Goal: Use online tool/utility

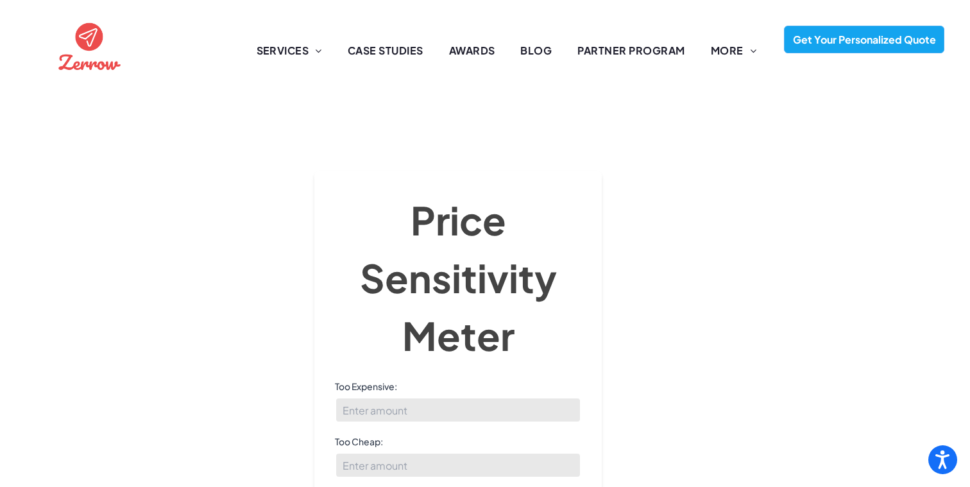
scroll to position [123, 0]
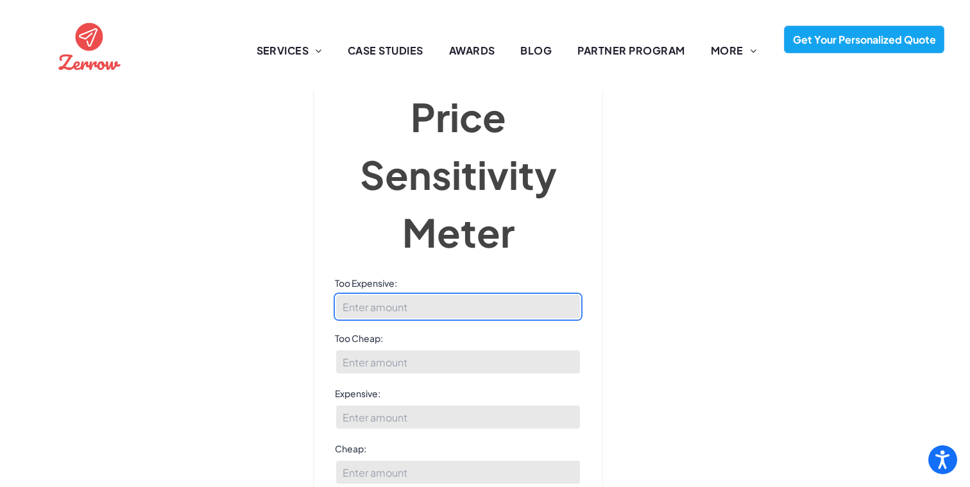
click at [368, 294] on input "Too Expensive:" at bounding box center [458, 307] width 246 height 26
type input "9"
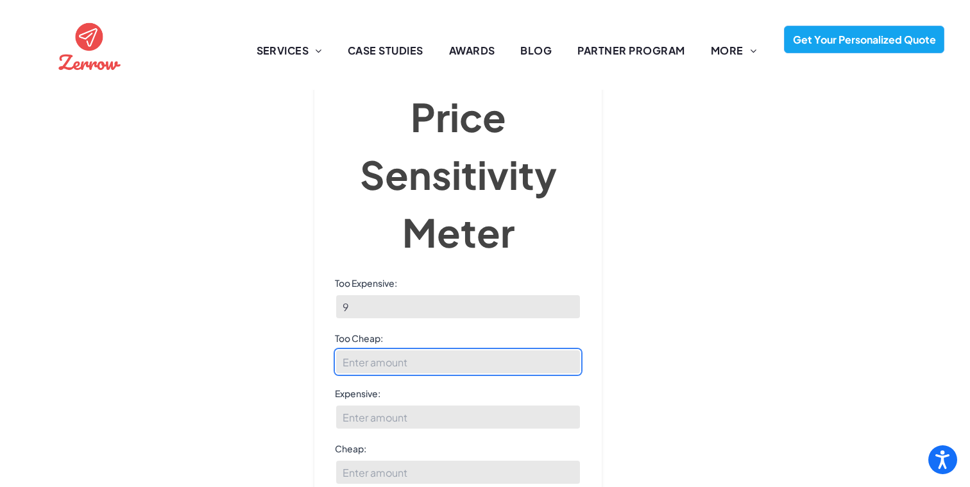
click at [382, 352] on input "Too Cheap:" at bounding box center [458, 362] width 246 height 26
type input "8"
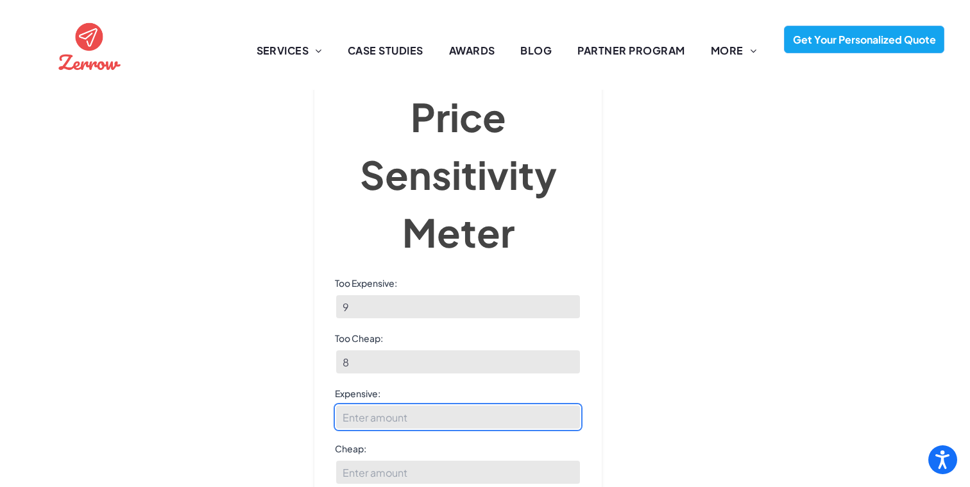
click at [384, 404] on input "Expensive:" at bounding box center [458, 417] width 246 height 26
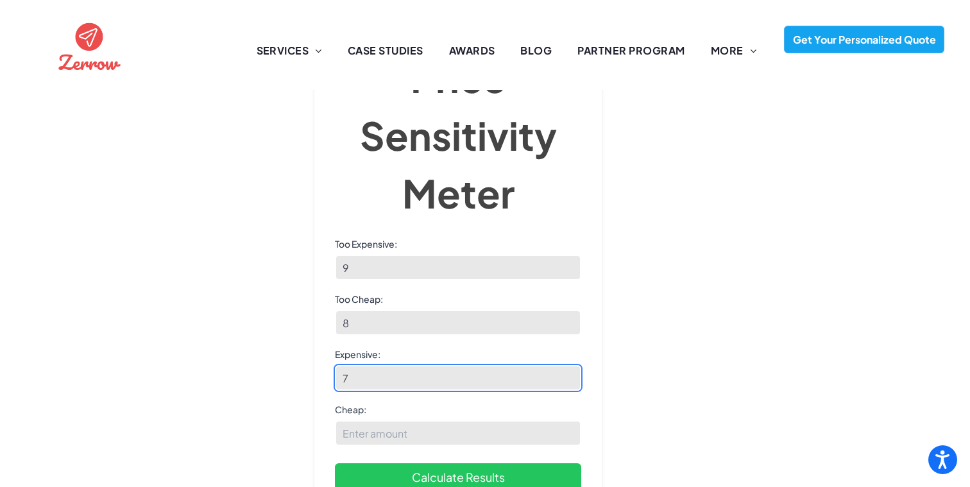
scroll to position [60, 0]
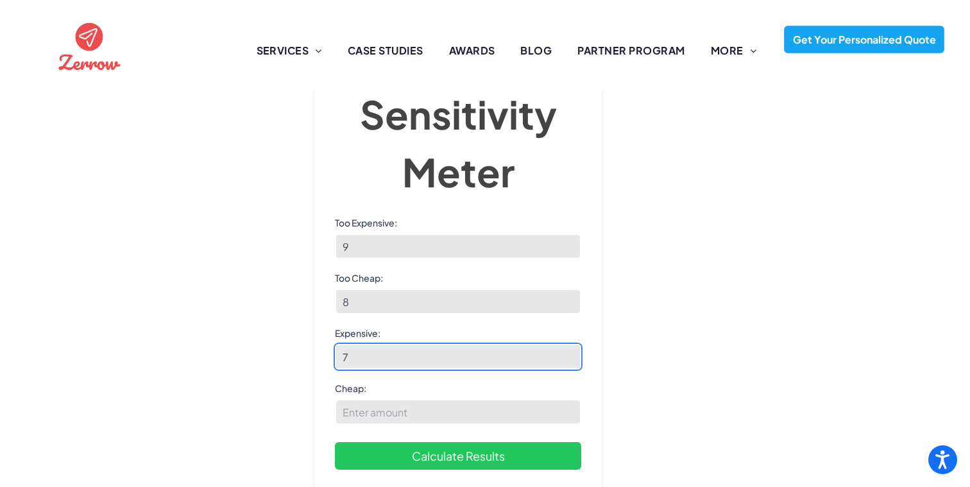
type input "7"
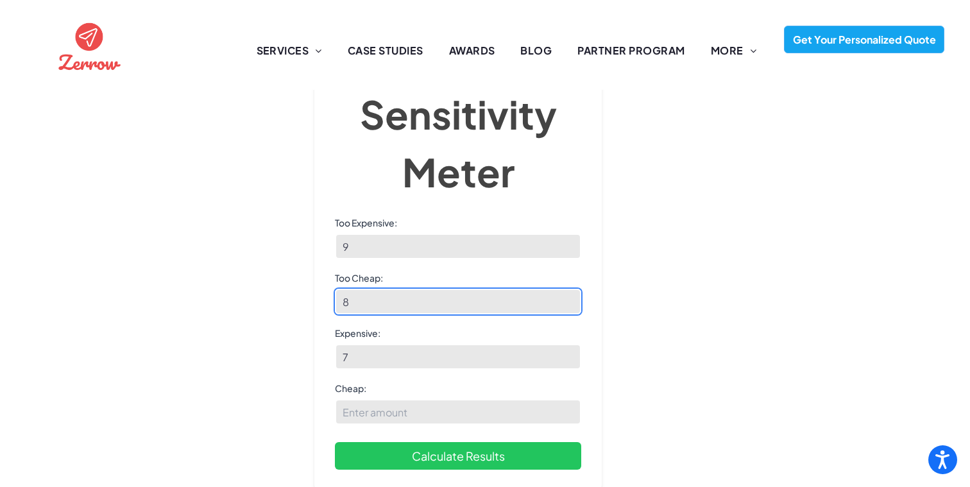
drag, startPoint x: 374, startPoint y: 276, endPoint x: 259, endPoint y: 271, distance: 115.6
click at [260, 271] on div "[PERSON_NAME] Price Sensitivity Meter Price Sensitivity Meter Too Expensive: 9 …" at bounding box center [485, 160] width 919 height 435
type input "28"
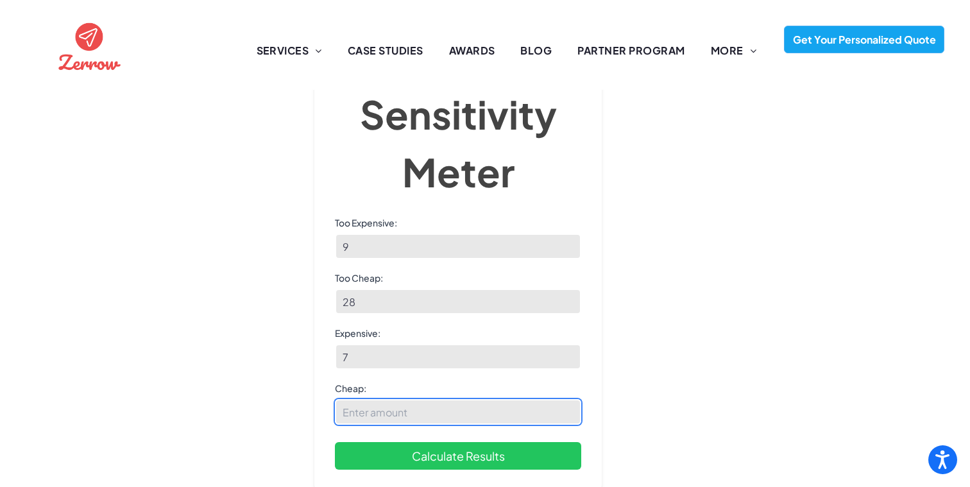
click at [354, 399] on input "Cheap:" at bounding box center [458, 412] width 246 height 26
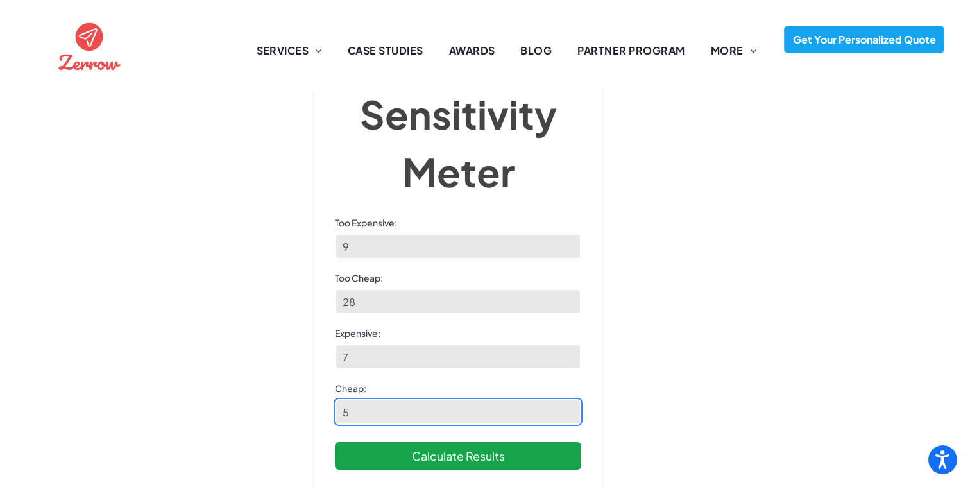
type input "5"
click at [389, 442] on button "Calculate Results" at bounding box center [458, 456] width 246 height 28
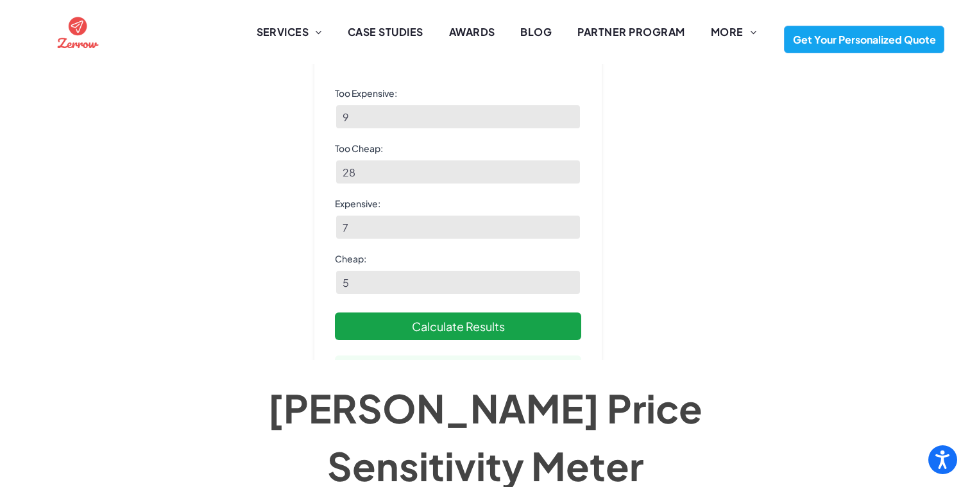
scroll to position [301, 0]
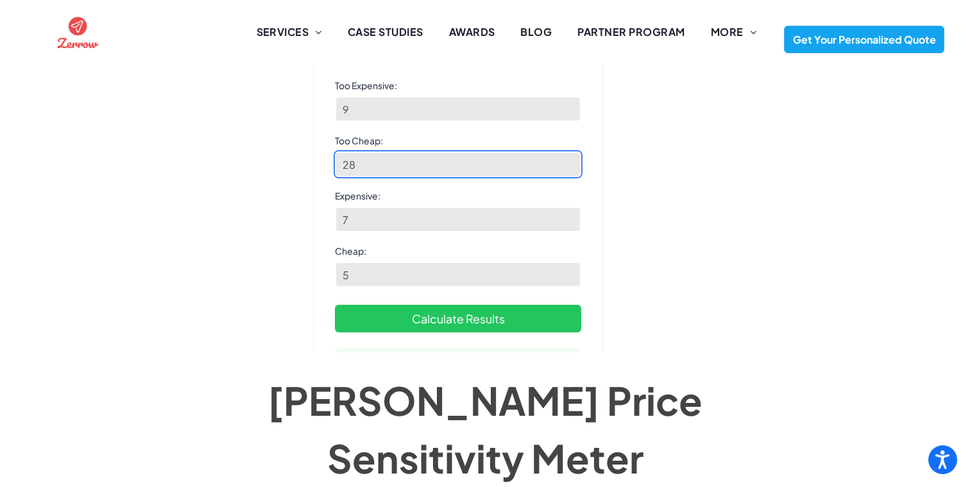
click at [363, 158] on input "28" at bounding box center [458, 164] width 246 height 26
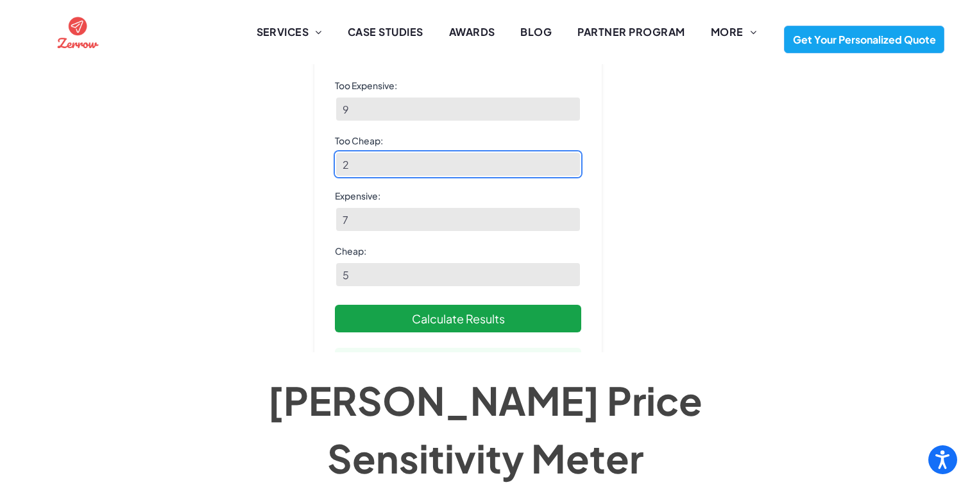
type input "2"
click at [384, 314] on button "Calculate Results" at bounding box center [458, 319] width 246 height 28
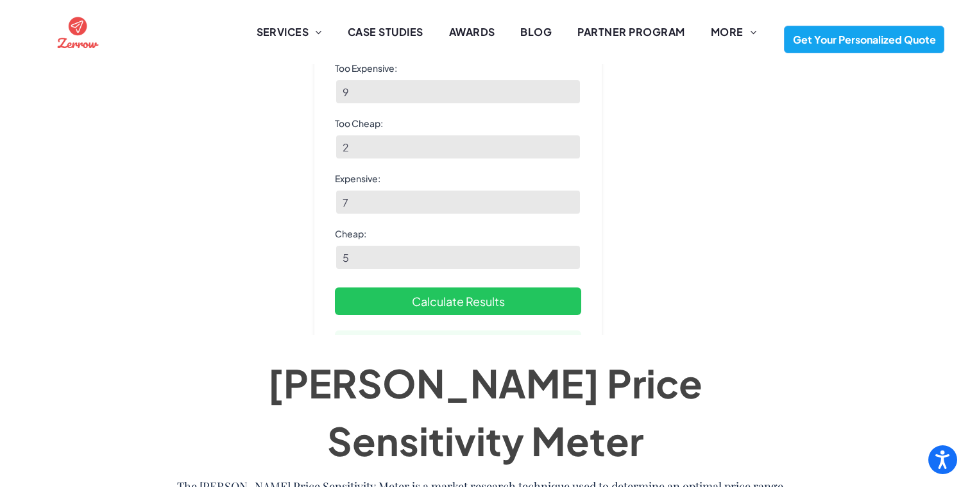
scroll to position [1, 0]
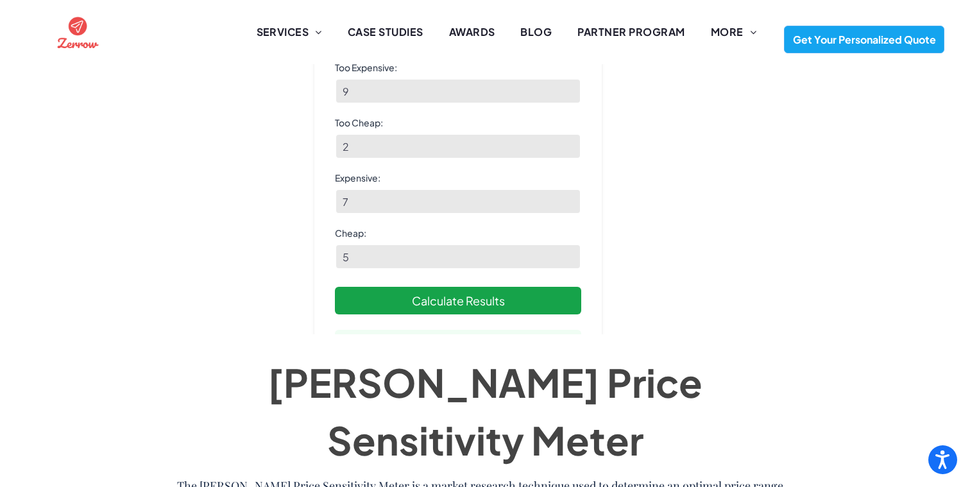
click at [392, 299] on button "Calculate Results" at bounding box center [458, 301] width 246 height 28
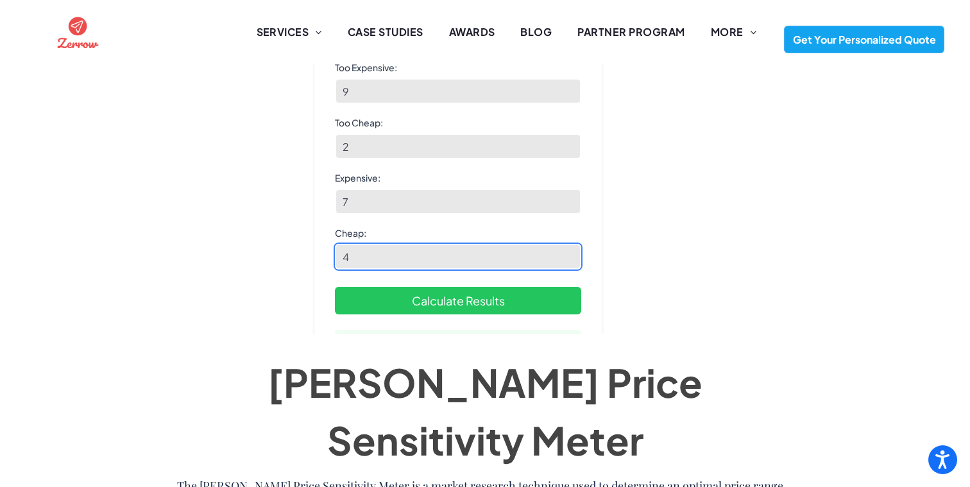
type input "4"
click at [569, 256] on input "4" at bounding box center [458, 257] width 246 height 26
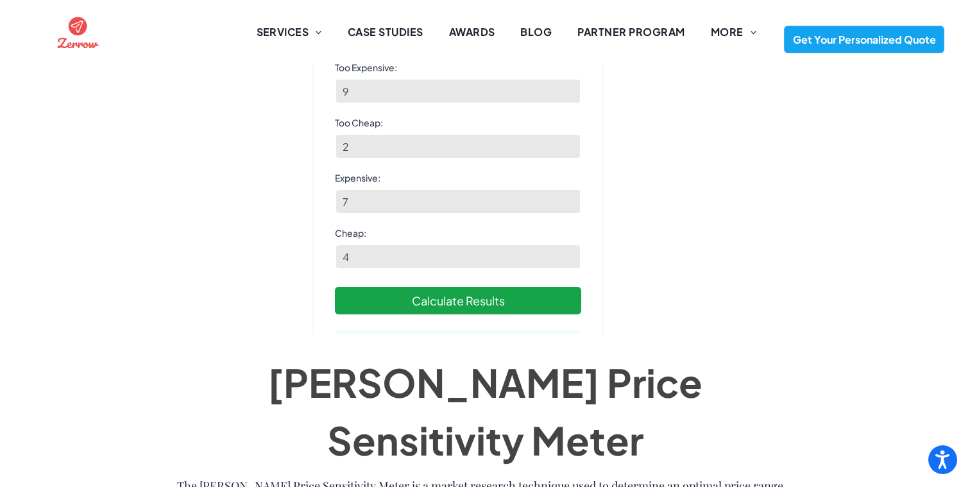
click at [497, 304] on button "Calculate Results" at bounding box center [458, 301] width 246 height 28
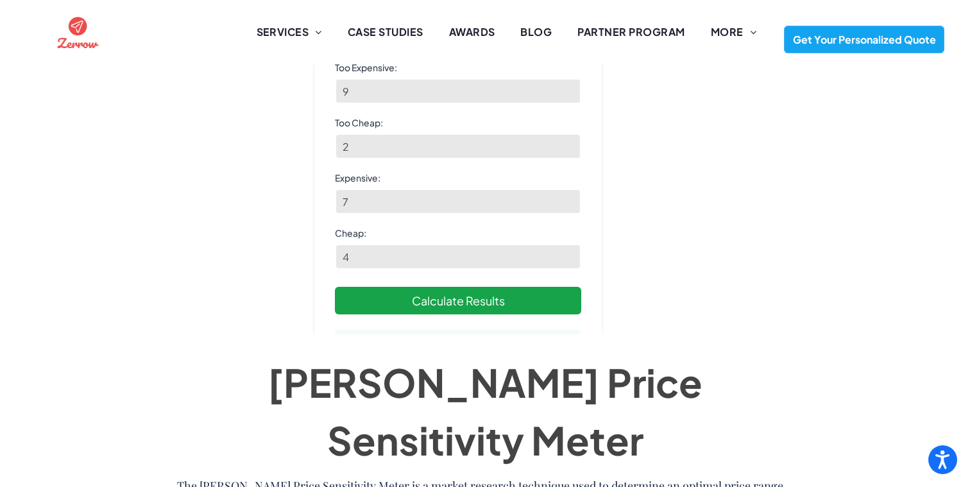
click at [497, 304] on button "Calculate Results" at bounding box center [458, 301] width 246 height 28
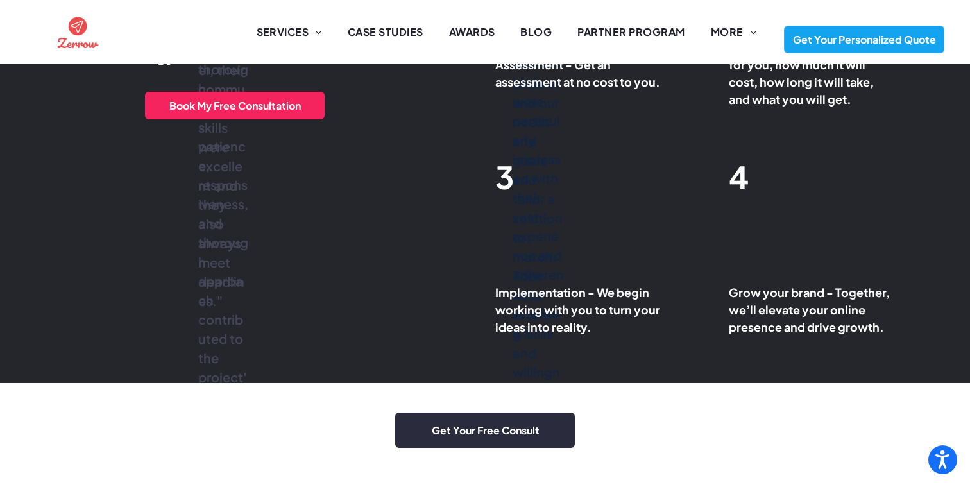
scroll to position [2666, 0]
